Goal: Information Seeking & Learning: Check status

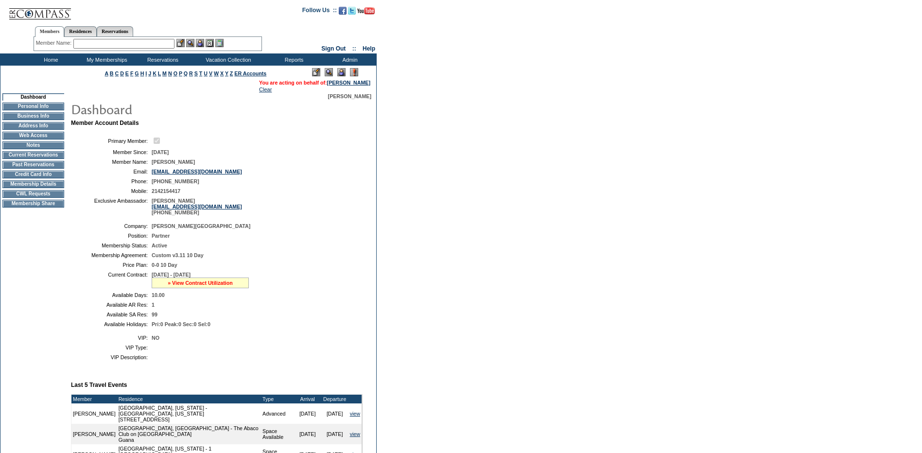
click at [212, 286] on link "» View Contract Utilization" at bounding box center [200, 283] width 65 height 6
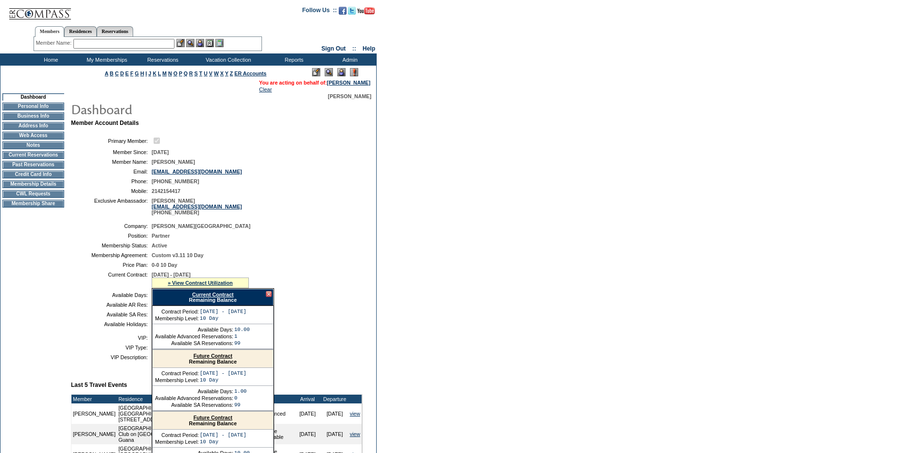
scroll to position [194, 0]
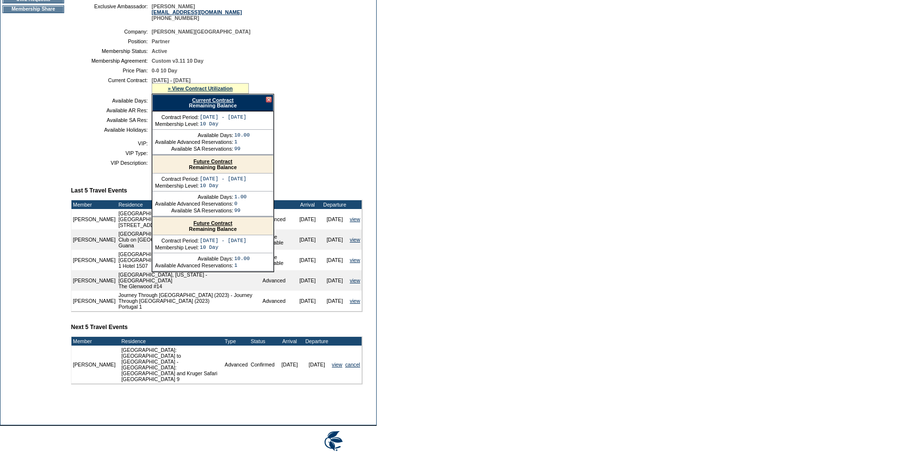
click at [269, 103] on div at bounding box center [269, 100] width 6 height 6
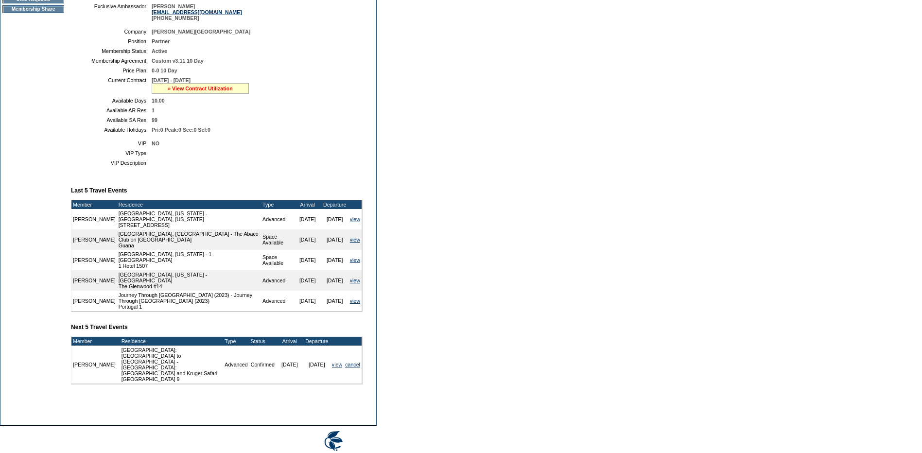
click at [193, 91] on link "» View Contract Utilization" at bounding box center [200, 89] width 65 height 6
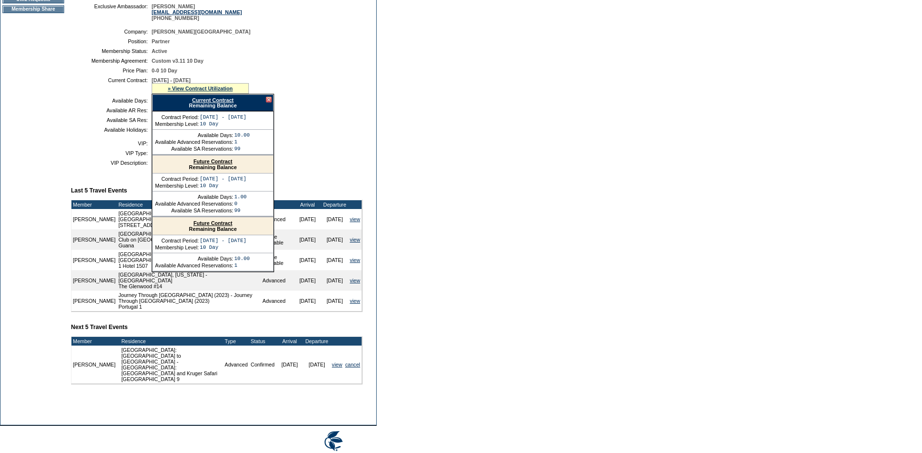
click at [224, 103] on link "Current Contract" at bounding box center [212, 100] width 41 height 6
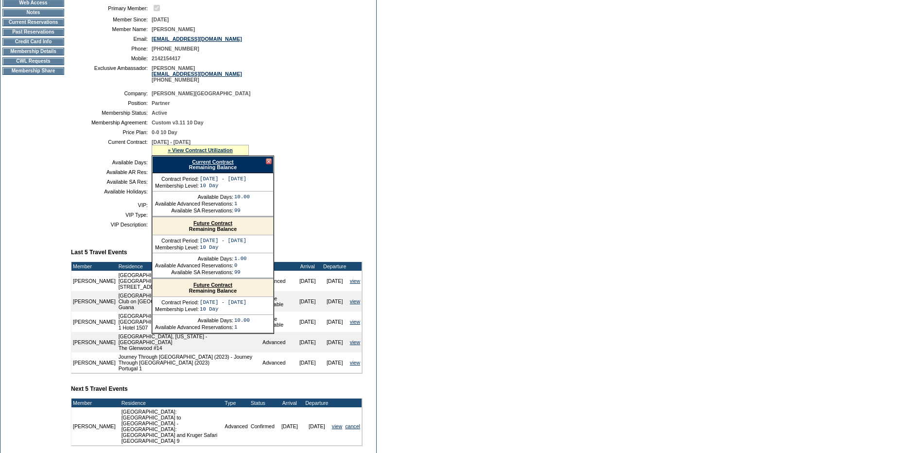
scroll to position [49, 0]
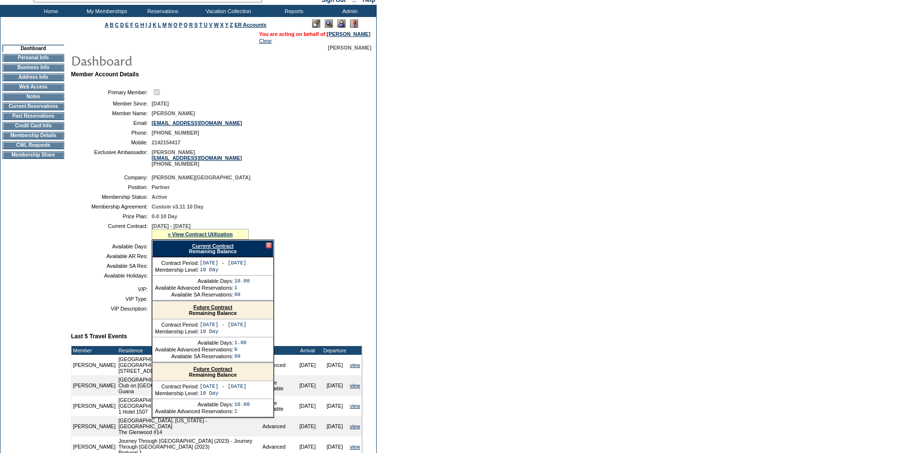
click at [32, 140] on td "Membership Details" at bounding box center [33, 136] width 62 height 8
